Goal: Find specific page/section: Find specific page/section

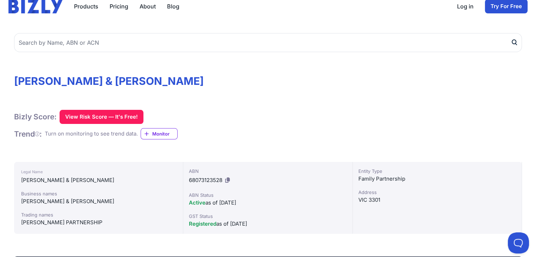
scroll to position [36, 0]
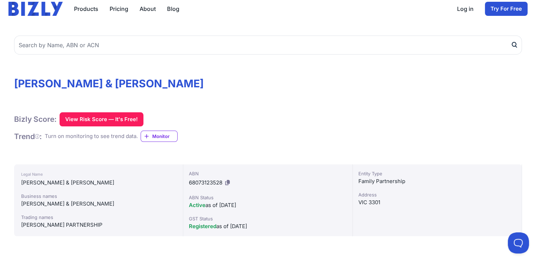
click at [66, 225] on div "[PERSON_NAME] PARTNERSHIP" at bounding box center [98, 225] width 155 height 8
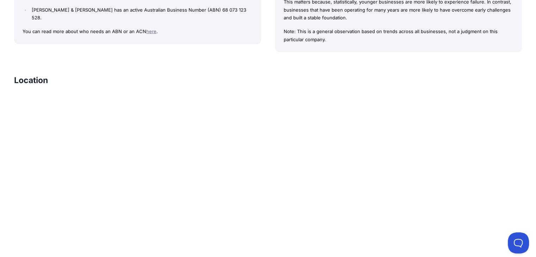
scroll to position [0, 0]
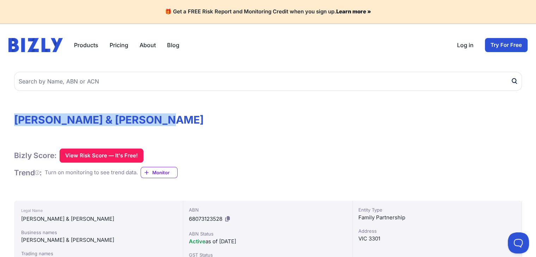
drag, startPoint x: 179, startPoint y: 119, endPoint x: 17, endPoint y: 119, distance: 162.2
click at [17, 119] on h1 "[PERSON_NAME] & [PERSON_NAME]" at bounding box center [268, 120] width 508 height 13
copy h1 "[PERSON_NAME] & [PERSON_NAME]"
click at [146, 44] on link "About" at bounding box center [148, 45] width 16 height 8
